Goal: Transaction & Acquisition: Purchase product/service

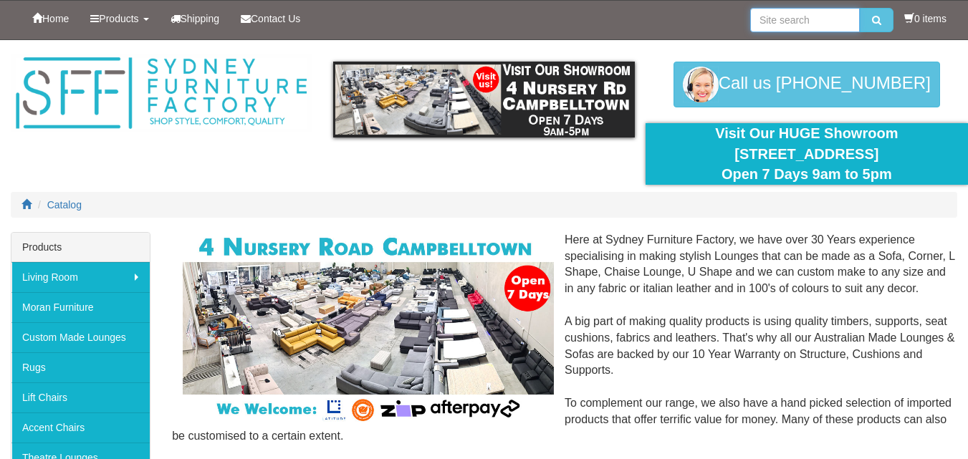
click at [758, 21] on input "search" at bounding box center [805, 20] width 110 height 24
type input "sofa beds"
click at [873, 16] on icon "submit" at bounding box center [876, 20] width 9 height 10
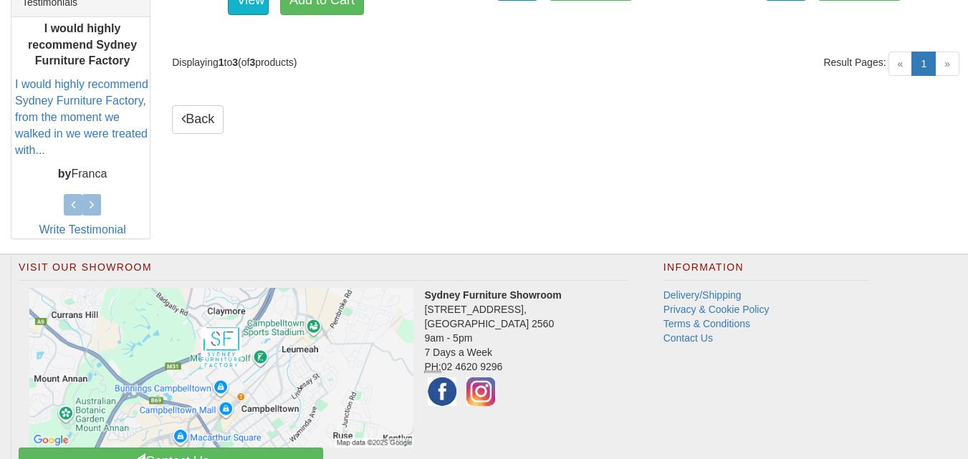
scroll to position [669, 0]
